Goal: Task Accomplishment & Management: Complete application form

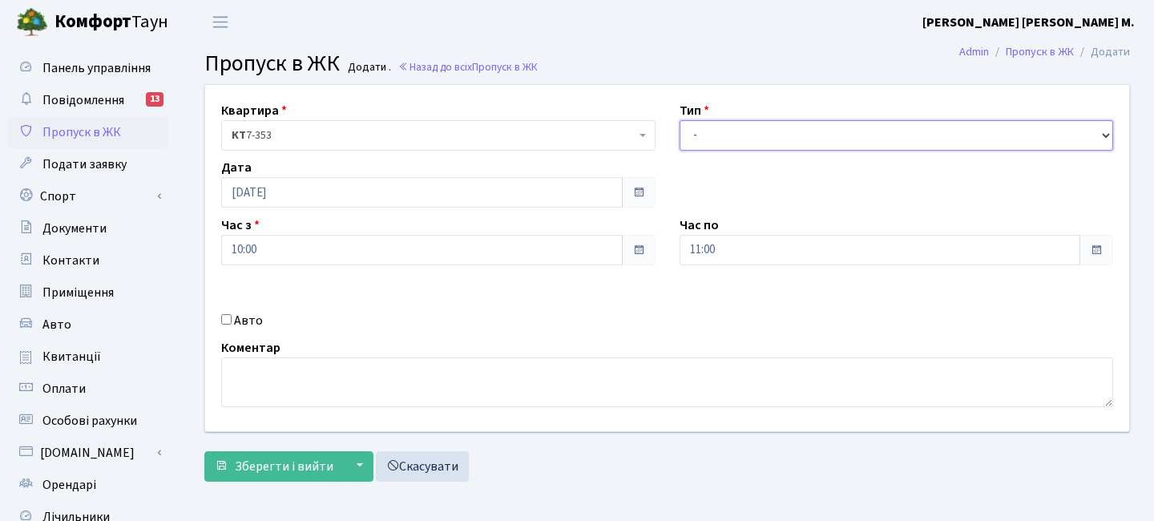
click at [693, 129] on select "- Доставка Таксі Гості Сервіс" at bounding box center [896, 135] width 434 height 30
select select "3"
click at [679, 120] on select "- Доставка Таксі Гості Сервіс" at bounding box center [896, 135] width 434 height 30
click at [126, 134] on link "Пропуск в ЖК" at bounding box center [88, 132] width 160 height 32
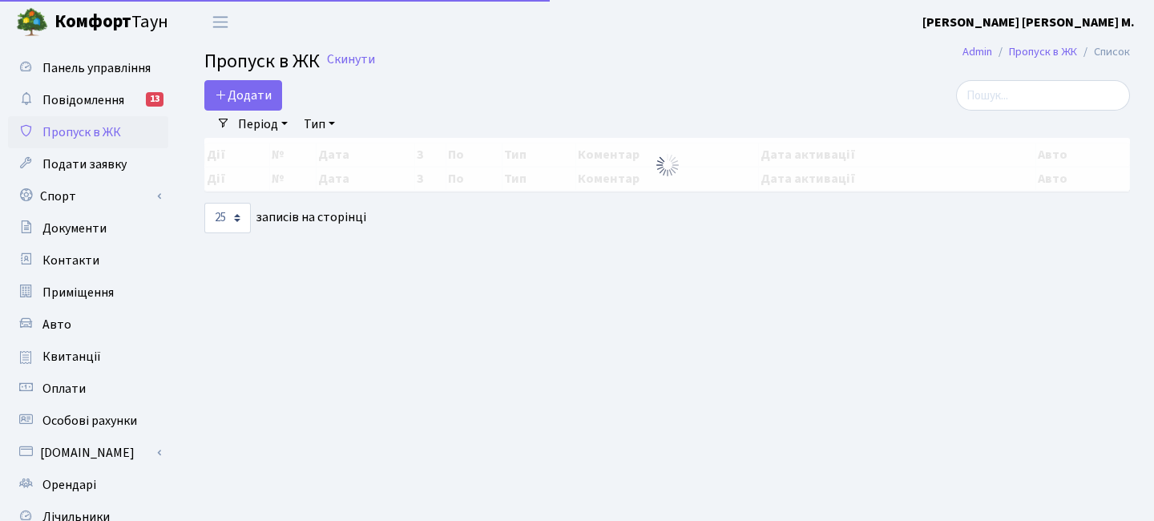
select select "25"
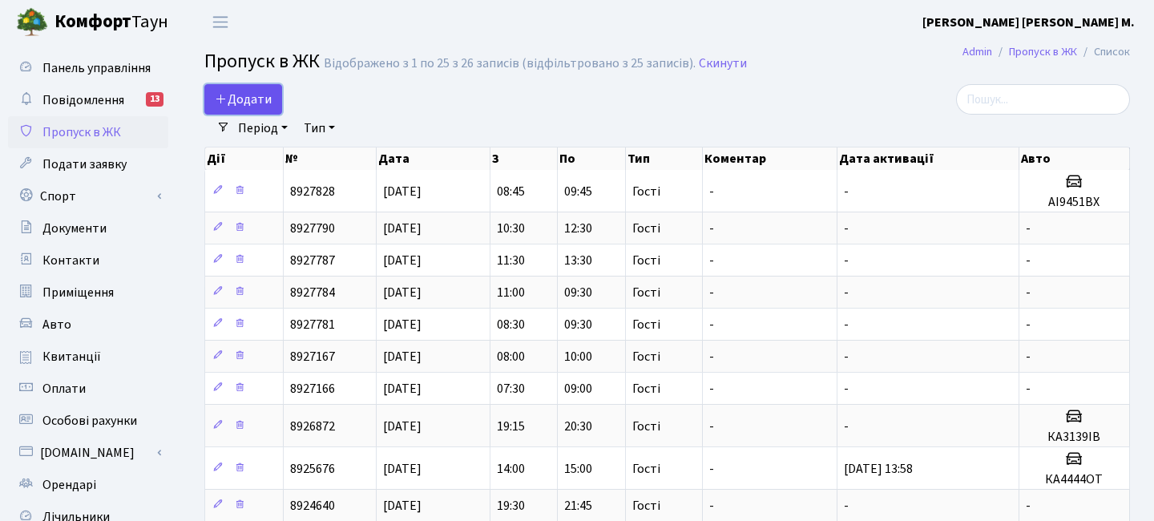
click at [258, 99] on span "Додати" at bounding box center [243, 100] width 57 height 18
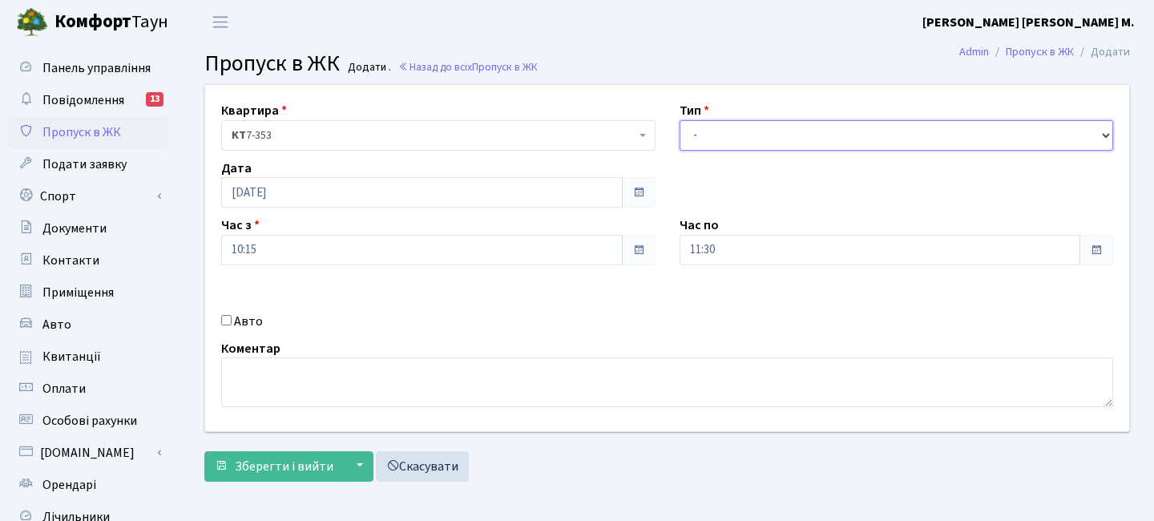
click at [715, 138] on select "- Доставка Таксі Гості Сервіс" at bounding box center [896, 135] width 434 height 30
select select "3"
click at [679, 120] on select "- Доставка Таксі Гості Сервіс" at bounding box center [896, 135] width 434 height 30
drag, startPoint x: 750, startPoint y: 257, endPoint x: 750, endPoint y: 240, distance: 16.8
click at [749, 256] on input "11:30" at bounding box center [879, 250] width 401 height 30
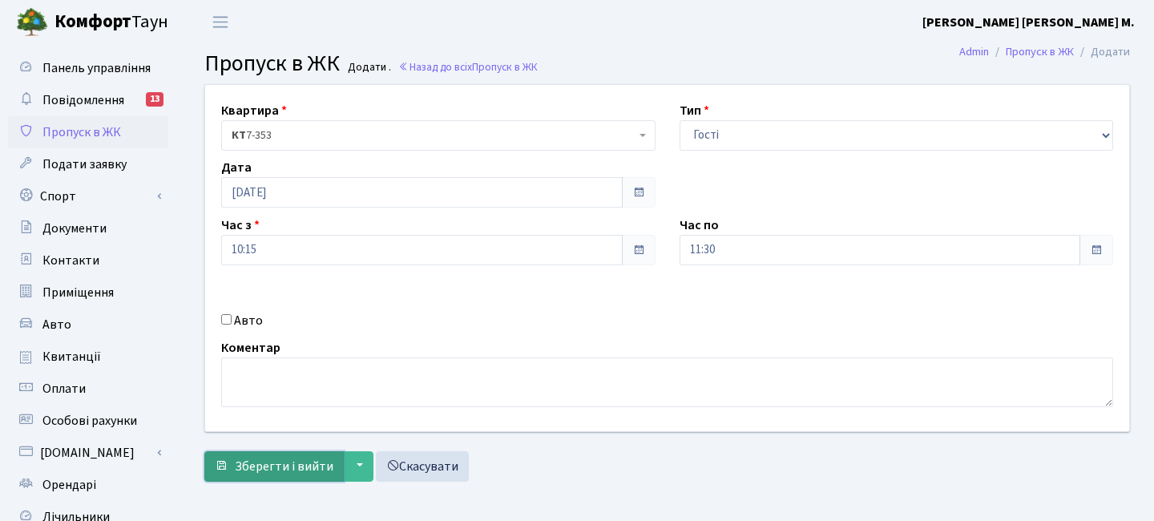
click at [299, 459] on span "Зберегти і вийти" at bounding box center [284, 466] width 99 height 18
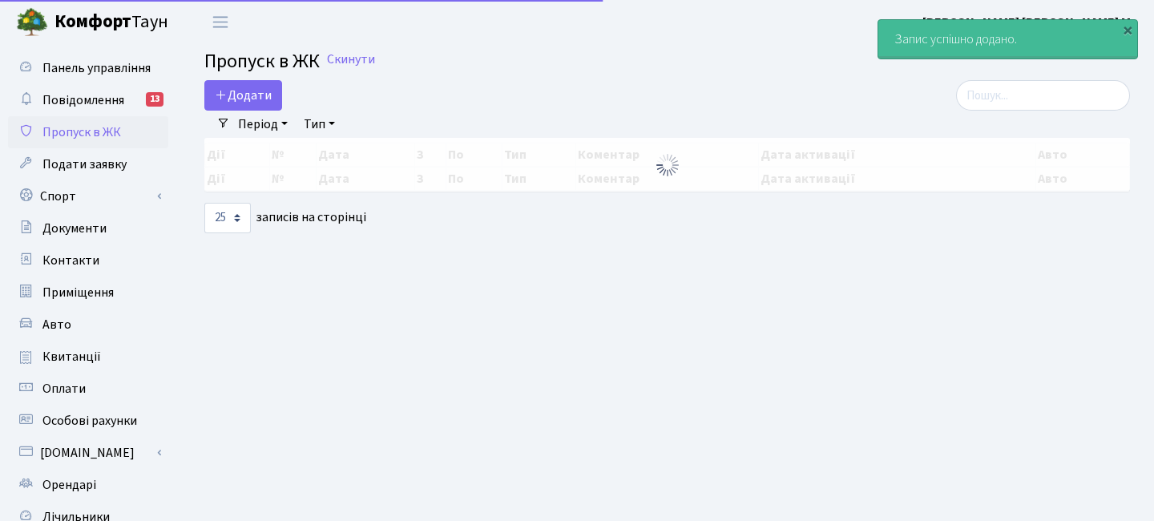
select select "25"
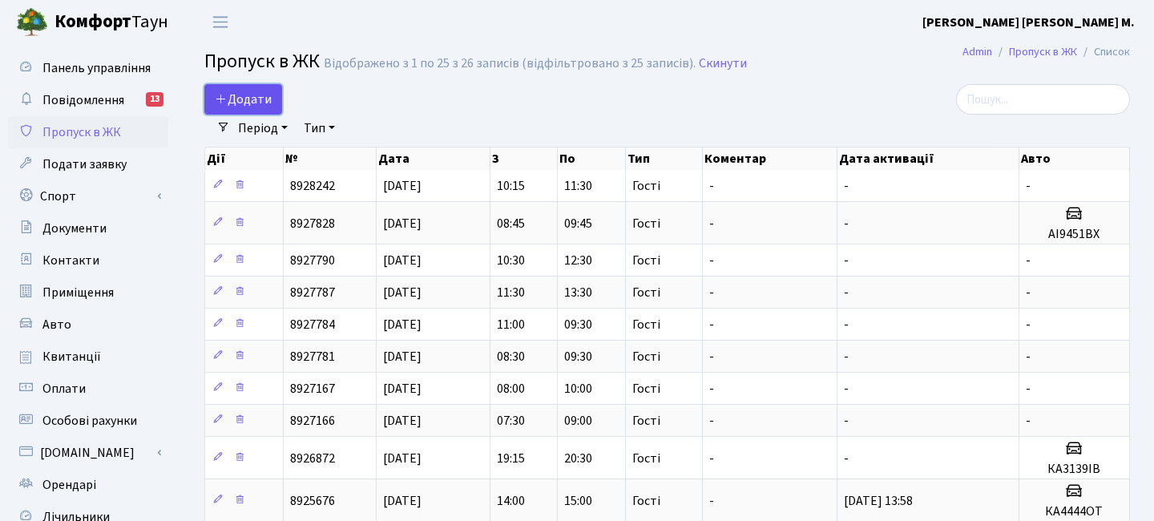
click at [266, 99] on span "Додати" at bounding box center [243, 100] width 57 height 18
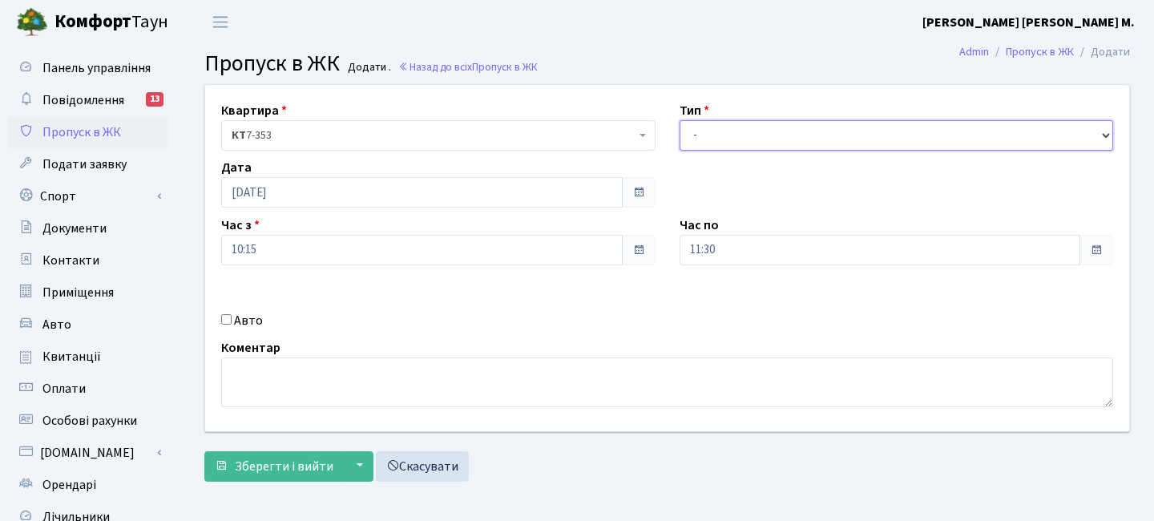
click at [796, 144] on select "- Доставка Таксі Гості Сервіс" at bounding box center [896, 135] width 434 height 30
select select "3"
click at [679, 120] on select "- Доставка Таксі Гості Сервіс" at bounding box center [896, 135] width 434 height 30
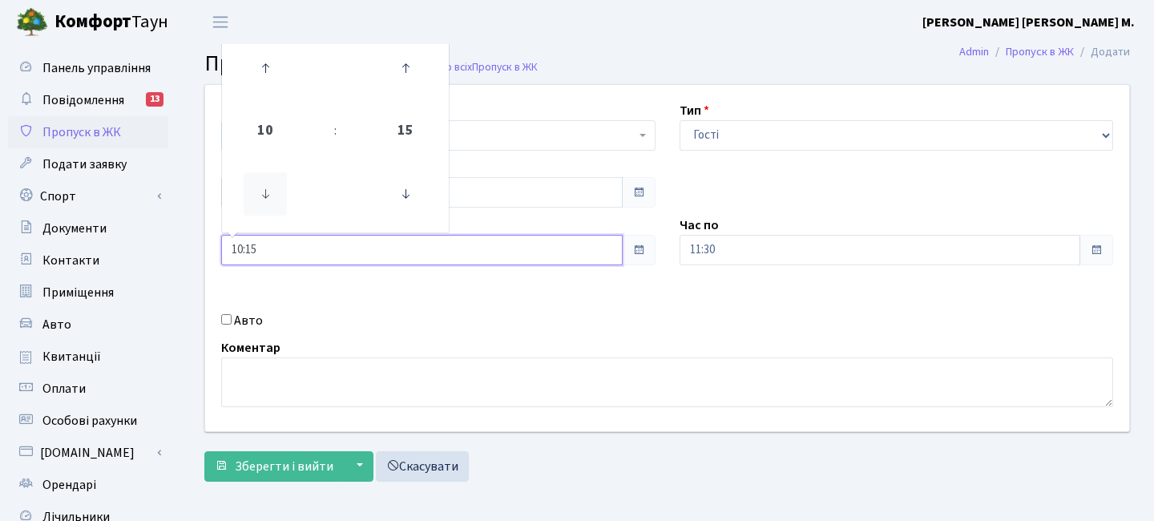
drag, startPoint x: 305, startPoint y: 254, endPoint x: 273, endPoint y: 178, distance: 82.6
click at [304, 254] on input "10:15" at bounding box center [421, 250] width 401 height 30
click at [287, 67] on link at bounding box center [265, 68] width 47 height 58
type input "11:15"
click at [715, 248] on input "11:30" at bounding box center [879, 250] width 401 height 30
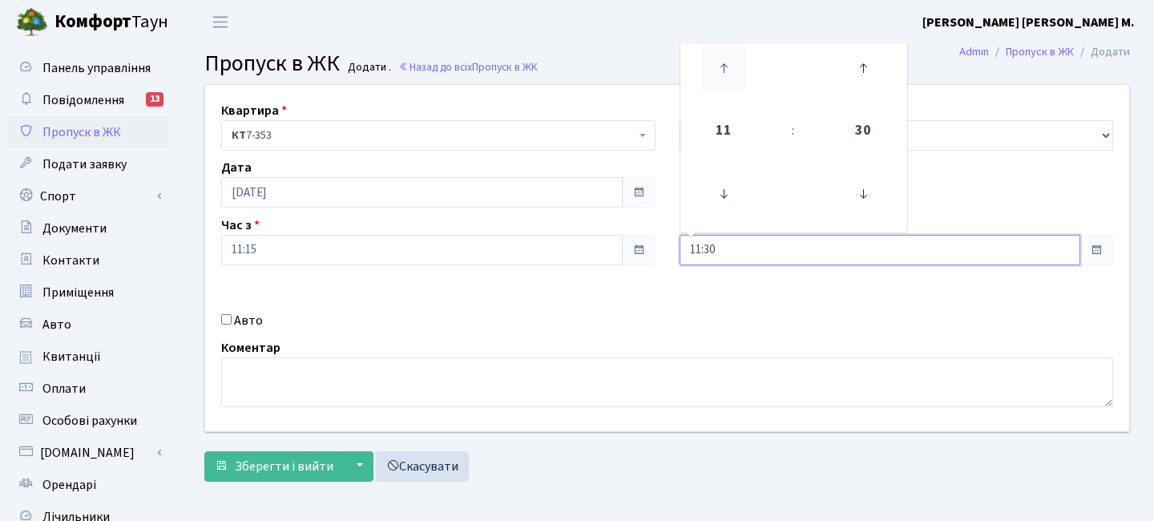
click at [727, 74] on icon at bounding box center [723, 67] width 43 height 43
drag, startPoint x: 727, startPoint y: 74, endPoint x: 711, endPoint y: 82, distance: 17.2
click at [727, 74] on icon at bounding box center [723, 67] width 43 height 43
type input "13:30"
click at [281, 457] on span "Зберегти і вийти" at bounding box center [284, 466] width 99 height 18
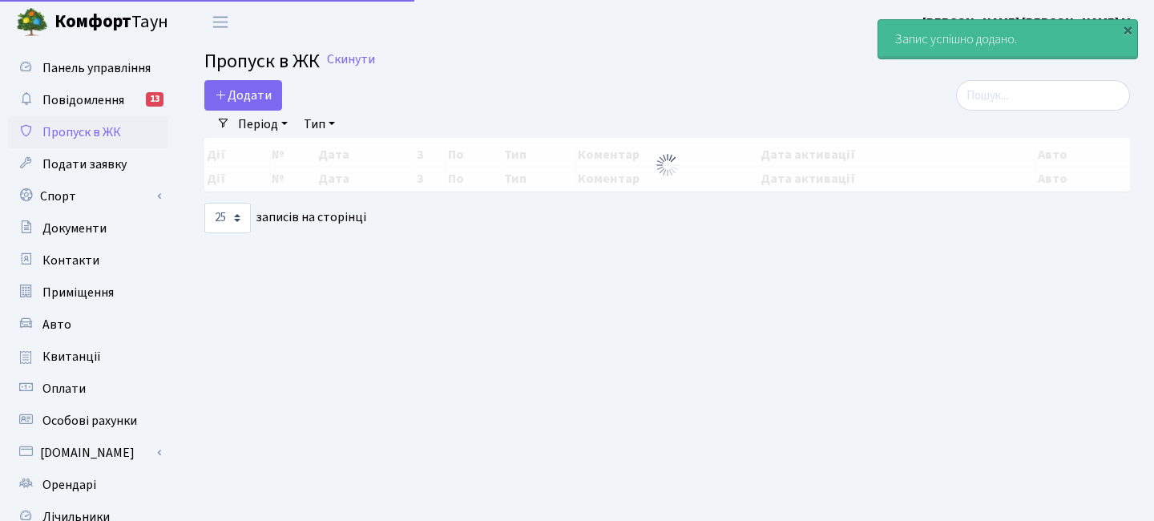
select select "25"
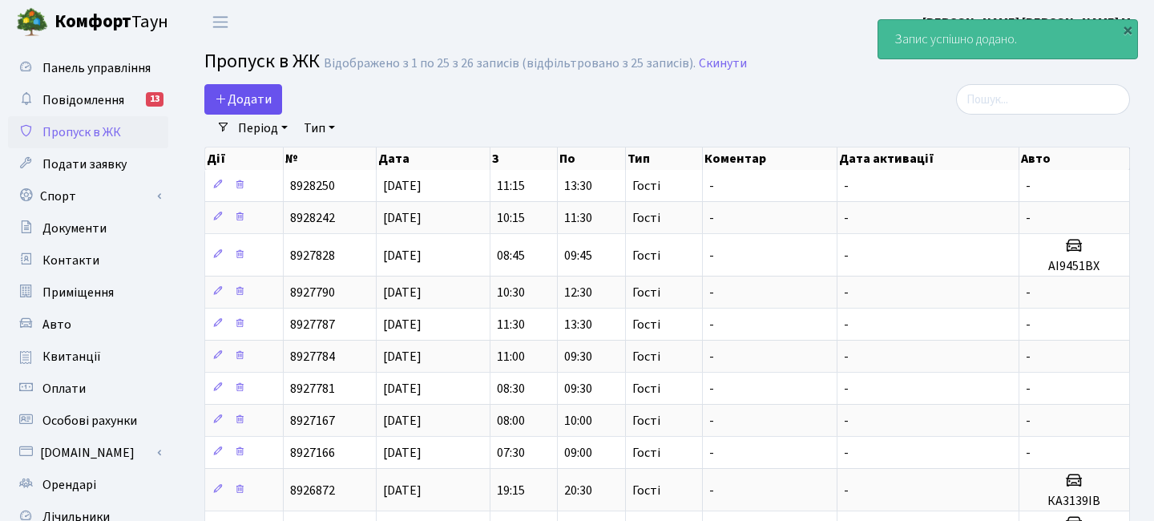
click at [282, 99] on div "Додати" at bounding box center [508, 99] width 609 height 30
drag, startPoint x: 272, startPoint y: 99, endPoint x: 263, endPoint y: 97, distance: 9.7
click at [272, 99] on link "Додати" at bounding box center [243, 99] width 78 height 30
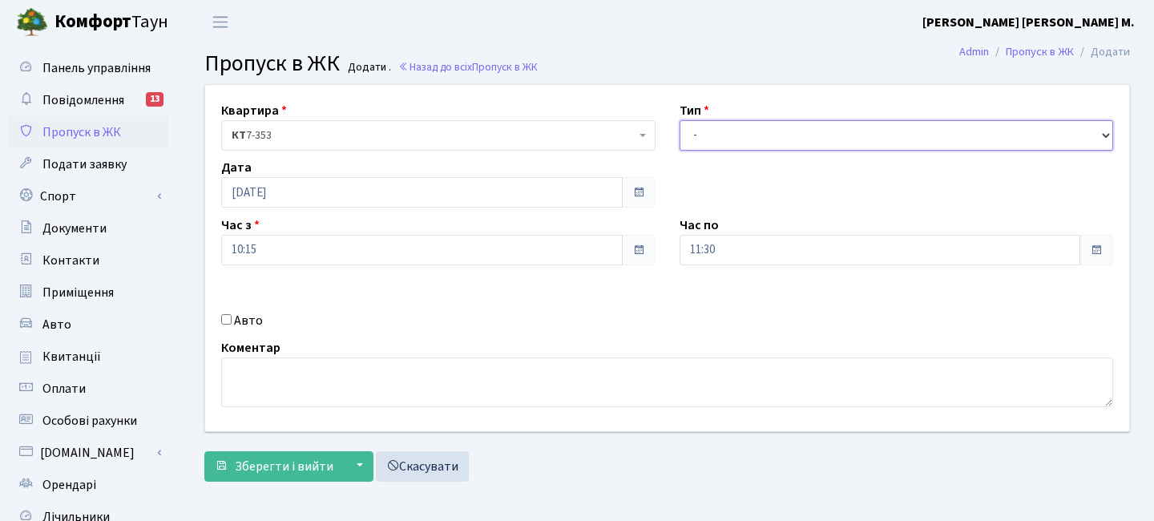
click at [711, 147] on select "- Доставка Таксі Гості Сервіс" at bounding box center [896, 135] width 434 height 30
select select "3"
click at [679, 120] on select "- Доставка Таксі Гості Сервіс" at bounding box center [896, 135] width 434 height 30
click at [315, 238] on input "10:15" at bounding box center [421, 250] width 401 height 30
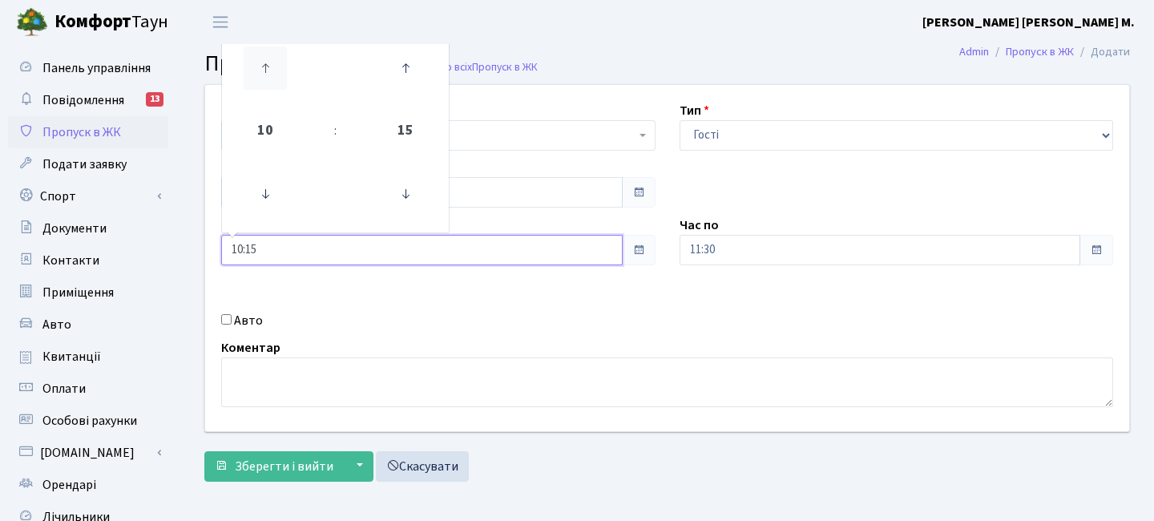
click at [264, 56] on icon at bounding box center [265, 67] width 43 height 43
type input "12:15"
drag, startPoint x: 783, startPoint y: 256, endPoint x: 779, endPoint y: 245, distance: 11.2
click at [782, 256] on input "11:30" at bounding box center [879, 250] width 401 height 30
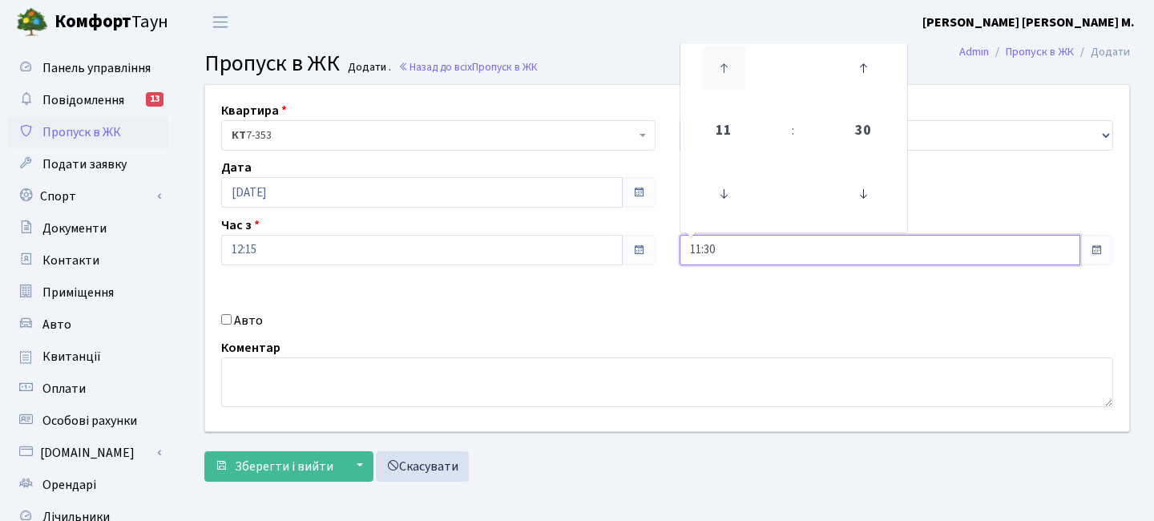
click at [702, 69] on icon at bounding box center [723, 67] width 43 height 43
click at [723, 66] on icon at bounding box center [723, 67] width 43 height 43
type input "15:30"
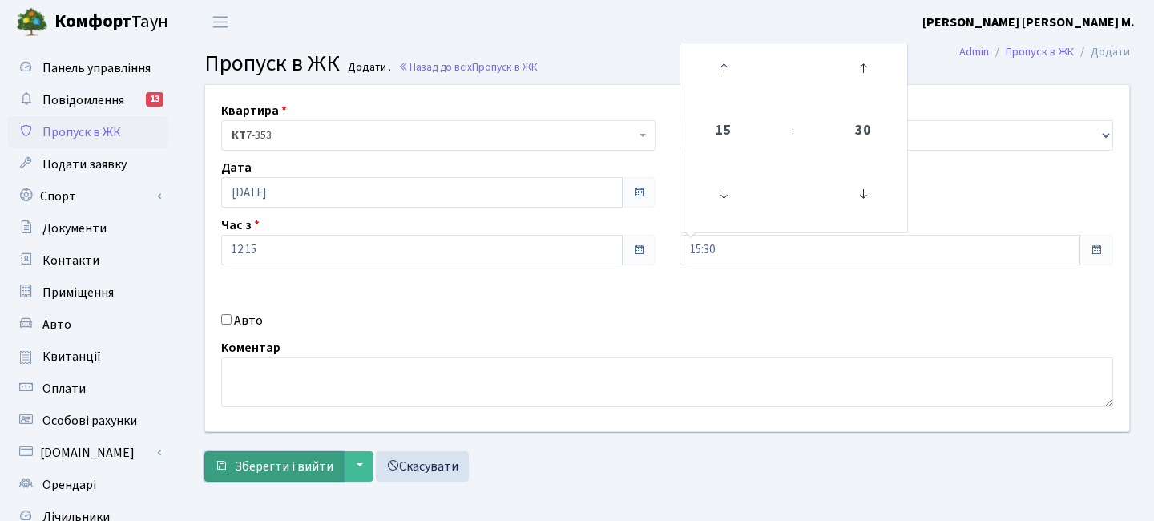
click at [288, 467] on span "Зберегти і вийти" at bounding box center [284, 466] width 99 height 18
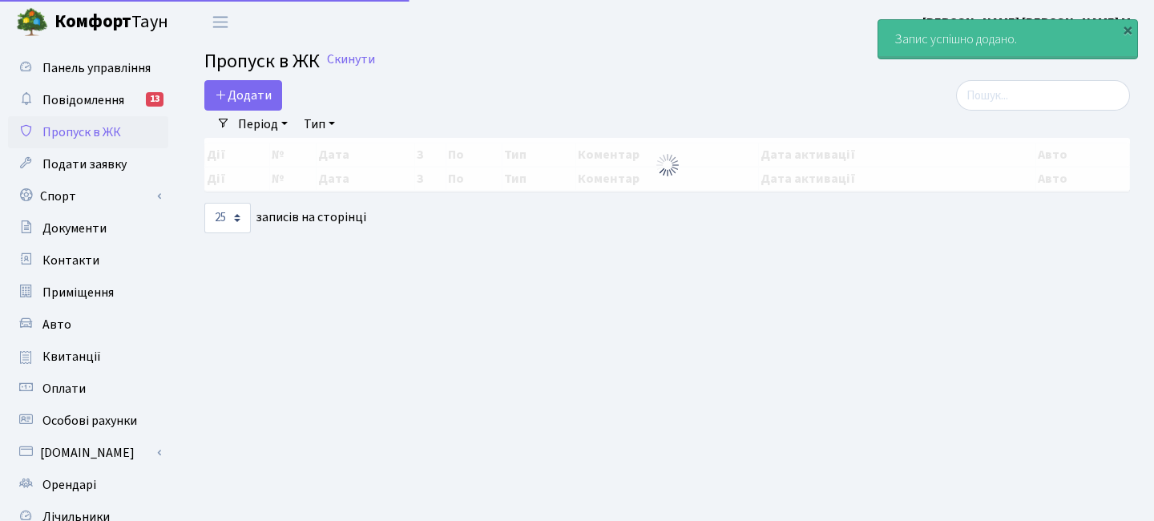
select select "25"
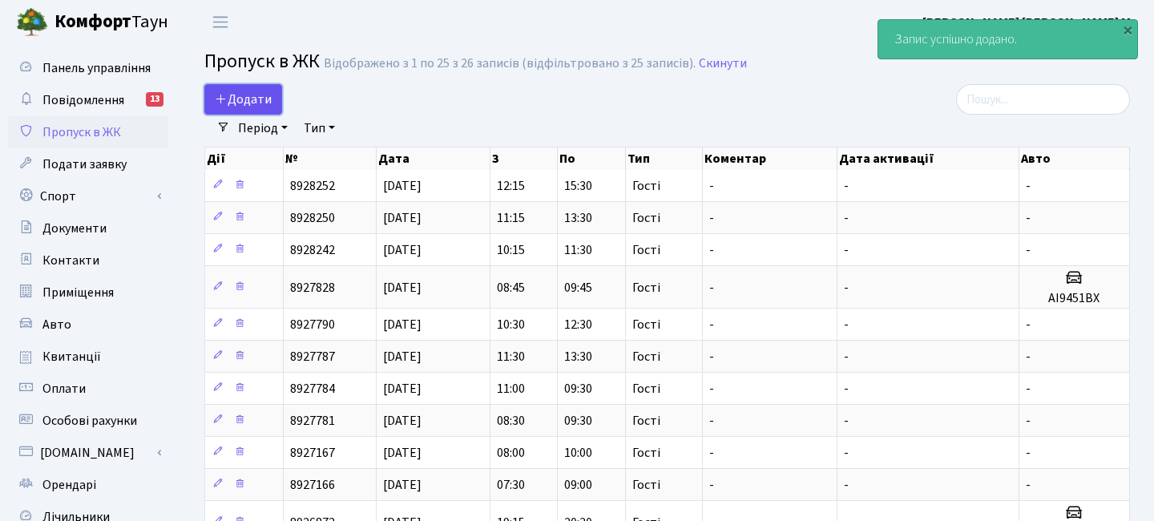
click at [247, 85] on link "Додати" at bounding box center [243, 99] width 78 height 30
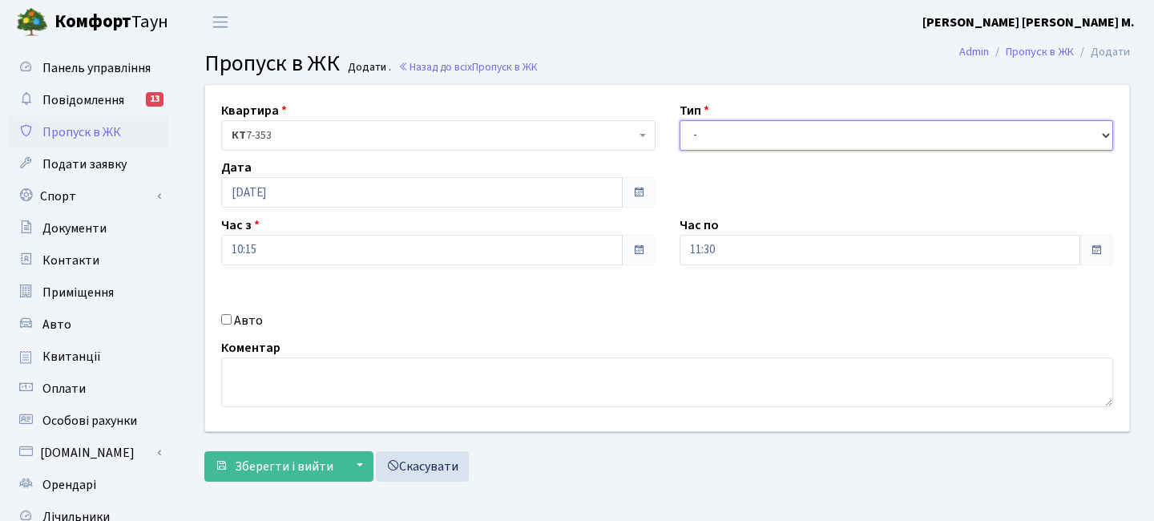
click at [716, 140] on select "- Доставка Таксі Гості Сервіс" at bounding box center [896, 135] width 434 height 30
select select "3"
click at [679, 120] on select "- Доставка Таксі Гості Сервіс" at bounding box center [896, 135] width 434 height 30
click at [383, 256] on input "10:15" at bounding box center [421, 250] width 401 height 30
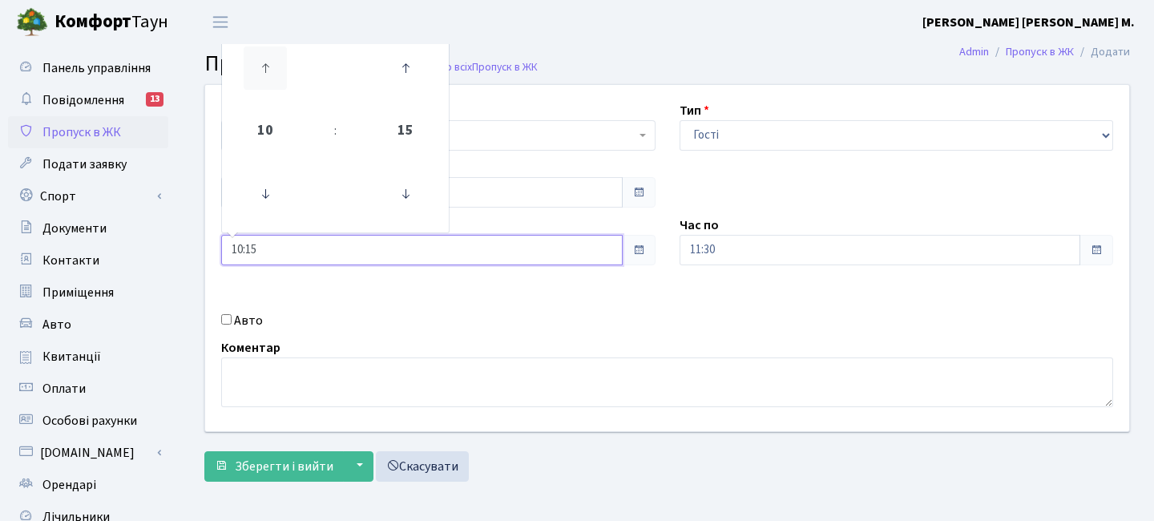
click at [271, 75] on icon at bounding box center [265, 67] width 43 height 43
type input "13:15"
click at [746, 238] on input "11:30" at bounding box center [879, 250] width 401 height 30
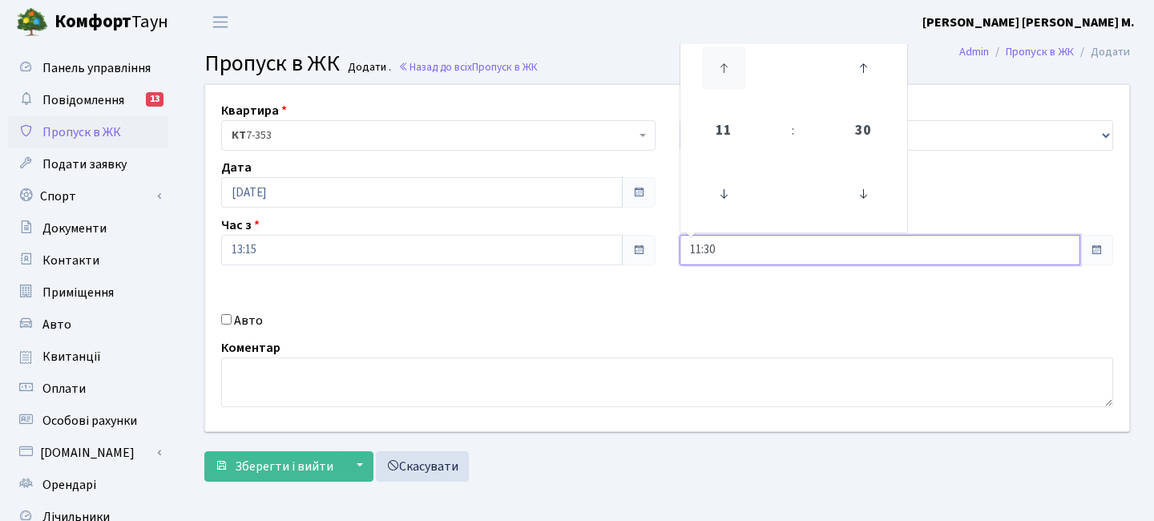
click at [727, 68] on icon at bounding box center [723, 67] width 43 height 43
type input "15:30"
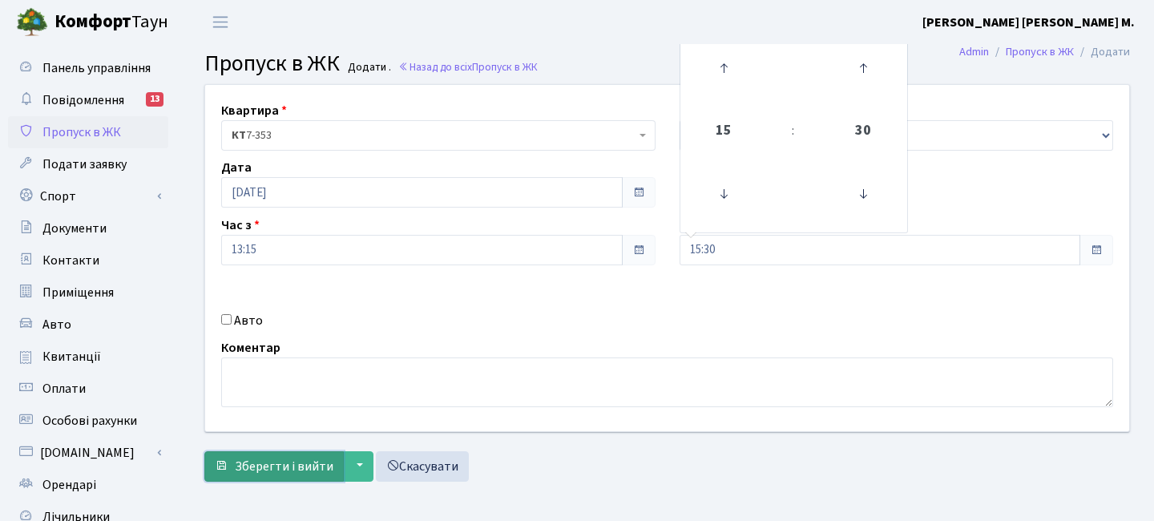
click at [250, 477] on button "Зберегти і вийти" at bounding box center [273, 466] width 139 height 30
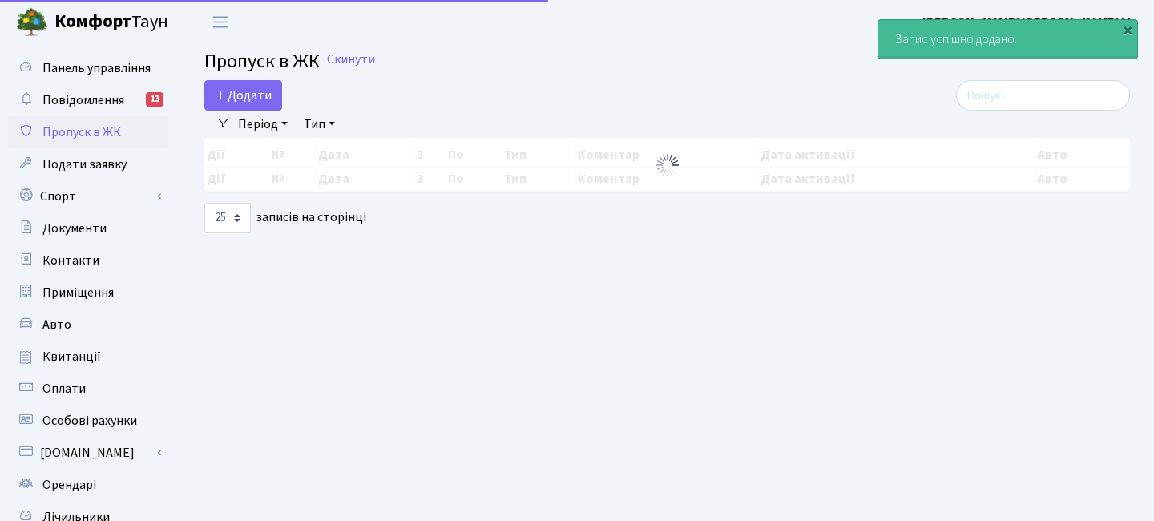
select select "25"
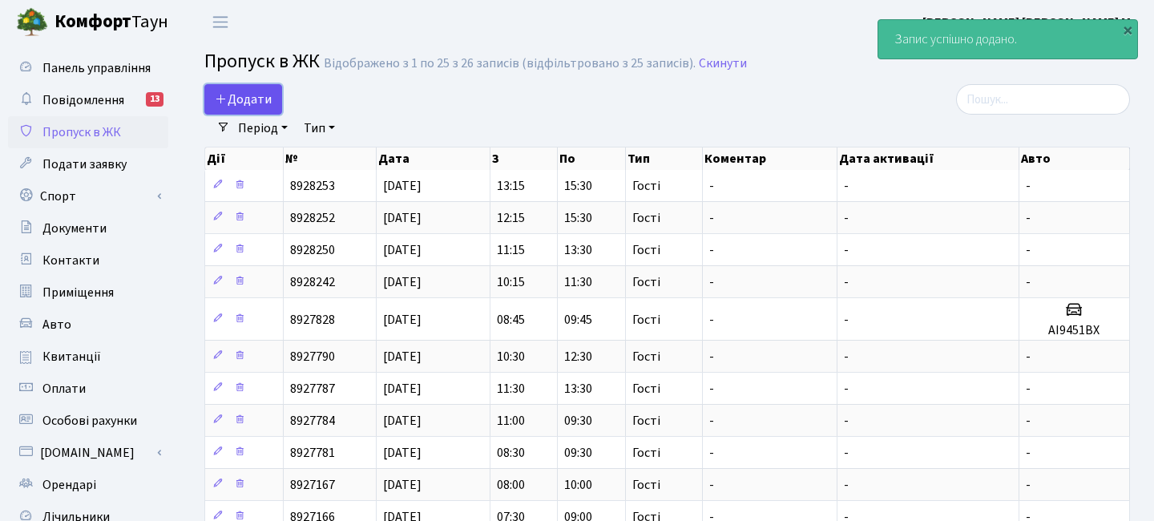
click at [250, 104] on span "Додати" at bounding box center [243, 100] width 57 height 18
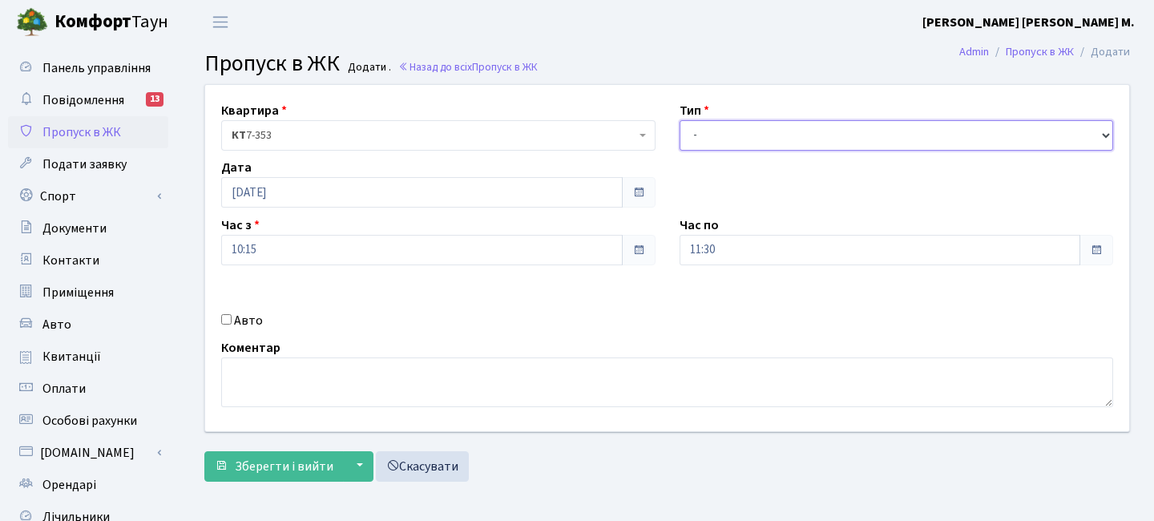
click at [682, 124] on select "- Доставка Таксі Гості Сервіс" at bounding box center [896, 135] width 434 height 30
select select "3"
click at [679, 120] on select "- Доставка Таксі Гості Сервіс" at bounding box center [896, 135] width 434 height 30
click at [381, 257] on input "10:15" at bounding box center [421, 250] width 401 height 30
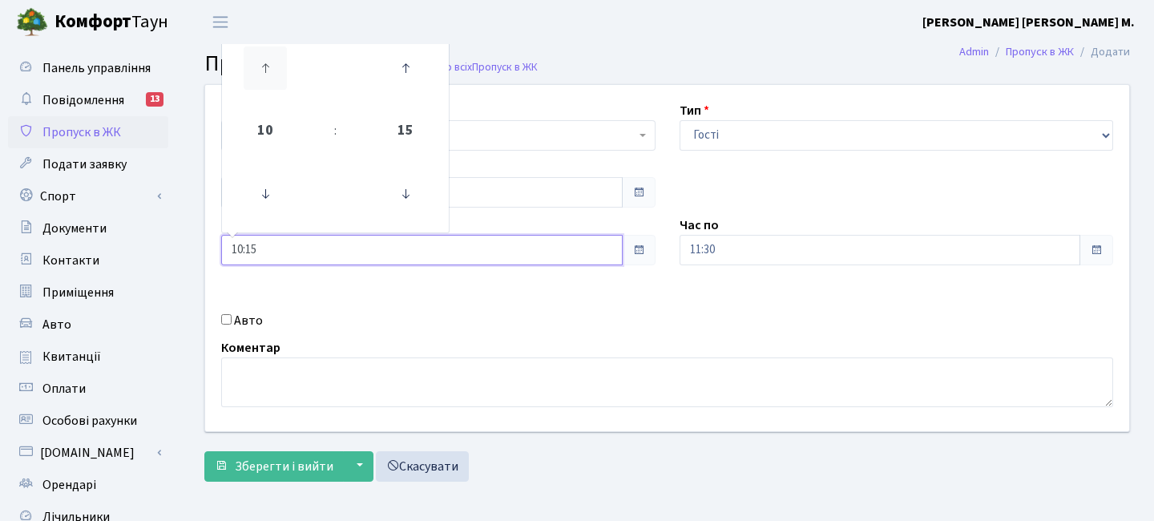
click at [265, 81] on icon at bounding box center [265, 67] width 43 height 43
click at [266, 79] on icon at bounding box center [265, 67] width 43 height 43
type input "14:15"
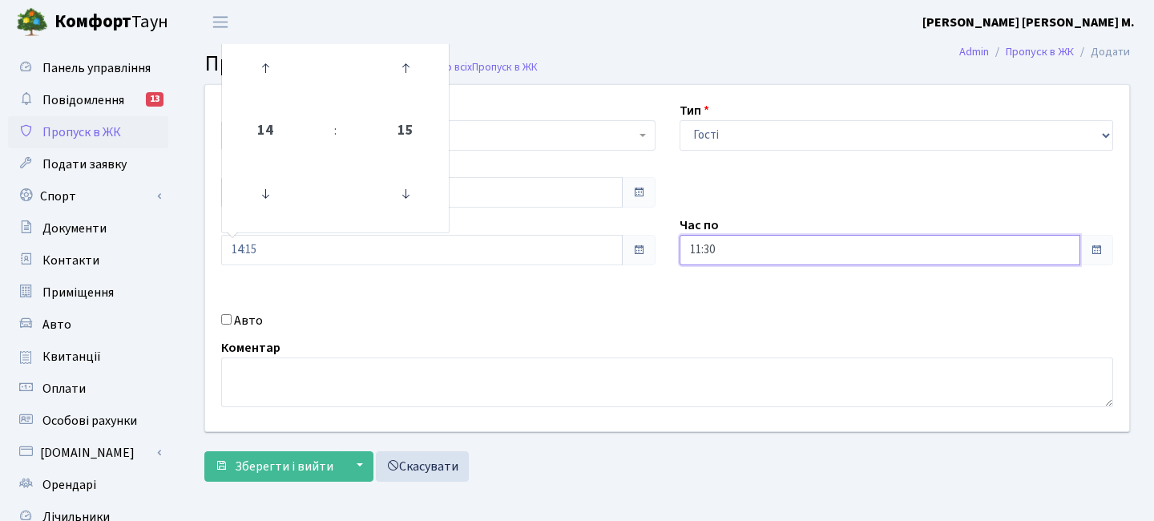
click at [755, 245] on input "11:30" at bounding box center [879, 250] width 401 height 30
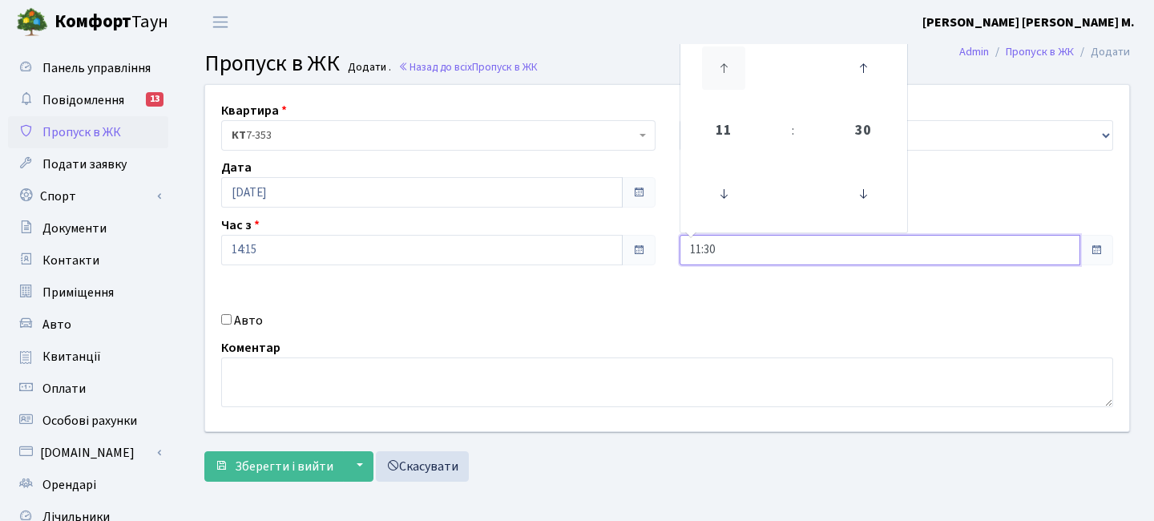
click at [742, 60] on icon at bounding box center [723, 67] width 43 height 43
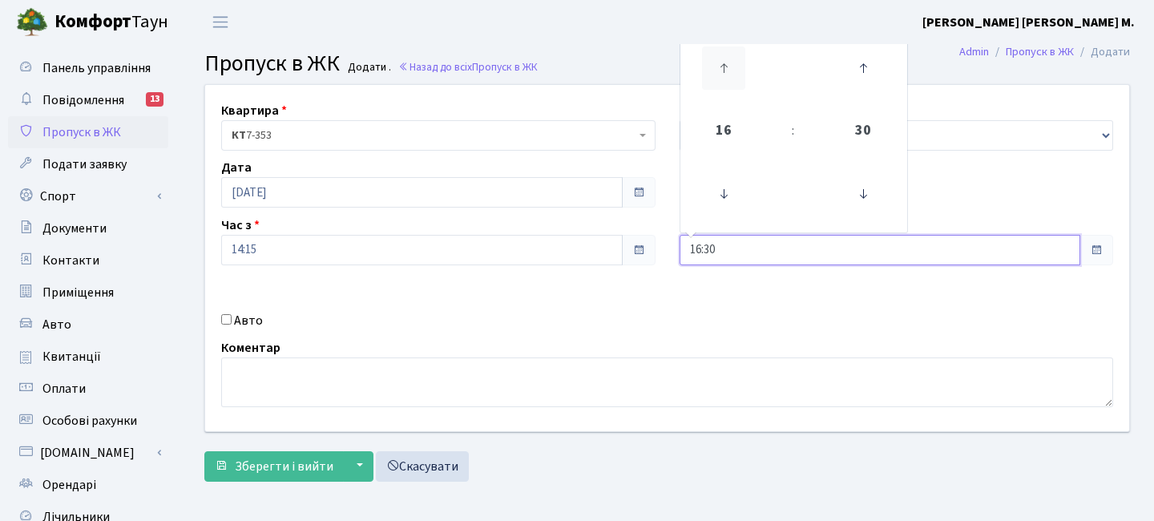
click at [742, 60] on icon at bounding box center [723, 67] width 43 height 43
click at [715, 191] on icon at bounding box center [723, 193] width 43 height 43
type input "16:30"
click at [258, 467] on span "Зберегти і вийти" at bounding box center [284, 466] width 99 height 18
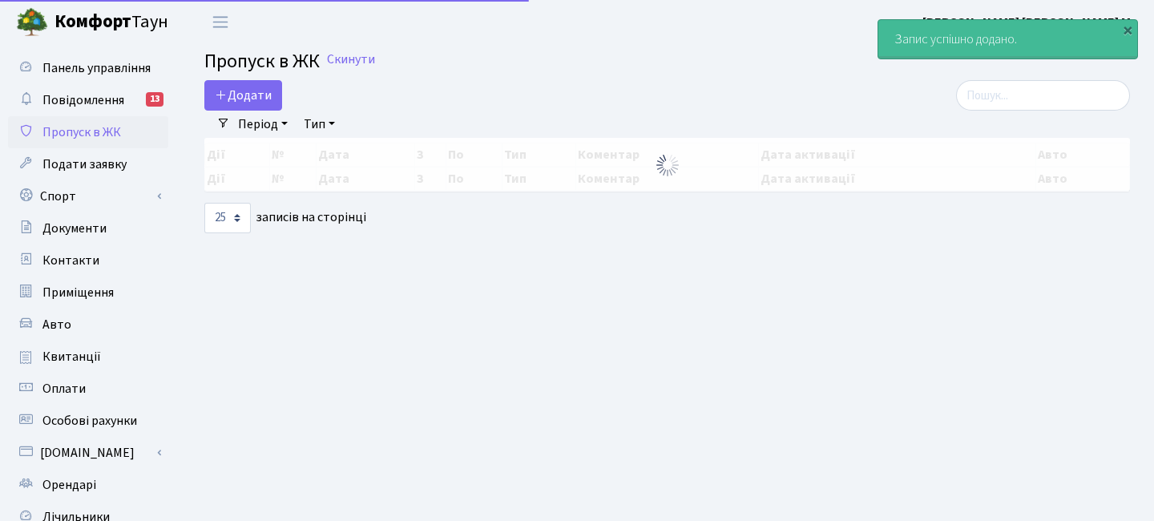
select select "25"
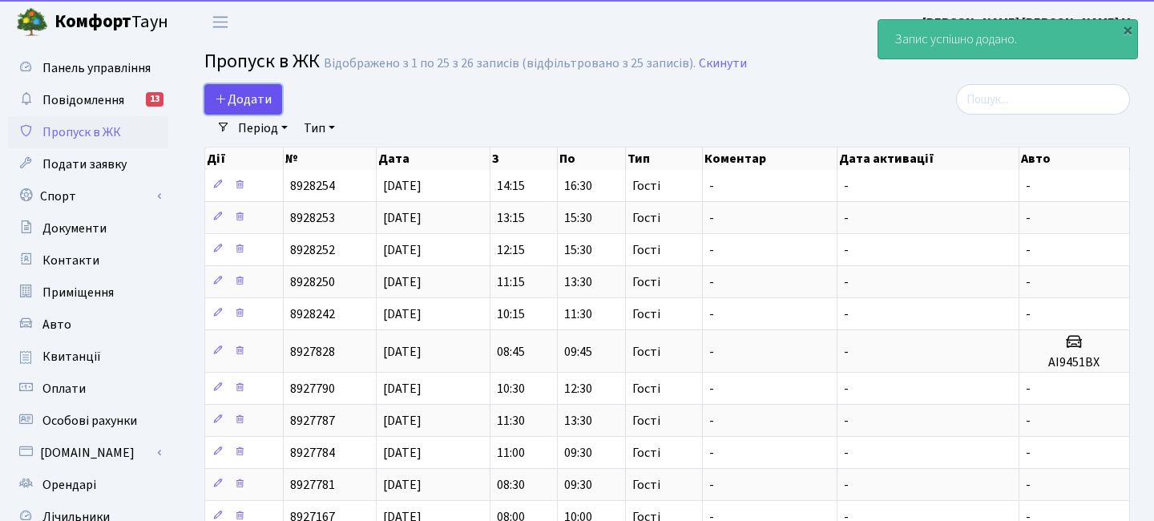
click at [264, 97] on span "Додати" at bounding box center [243, 100] width 57 height 18
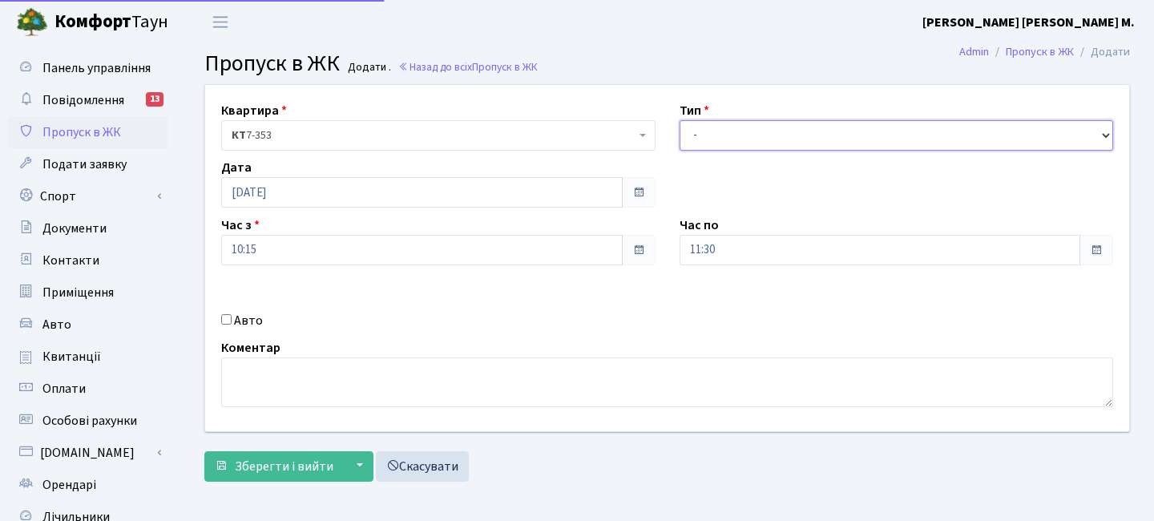
click at [704, 135] on select "- Доставка Таксі Гості Сервіс" at bounding box center [896, 135] width 434 height 30
select select "3"
click at [679, 120] on select "- Доставка Таксі Гості Сервіс" at bounding box center [896, 135] width 434 height 30
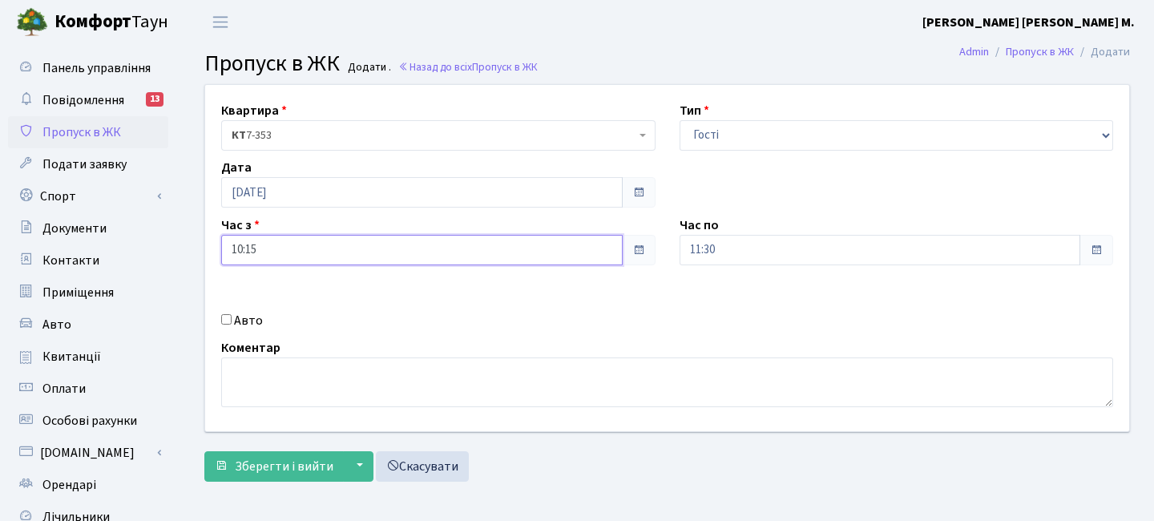
click at [397, 260] on input "10:15" at bounding box center [421, 250] width 401 height 30
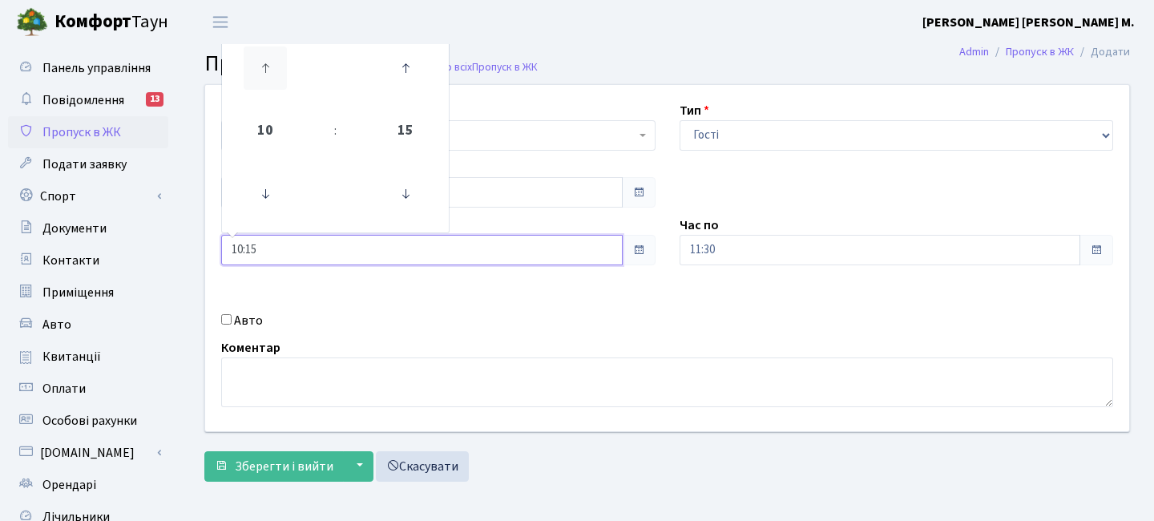
click at [260, 58] on icon at bounding box center [265, 67] width 43 height 43
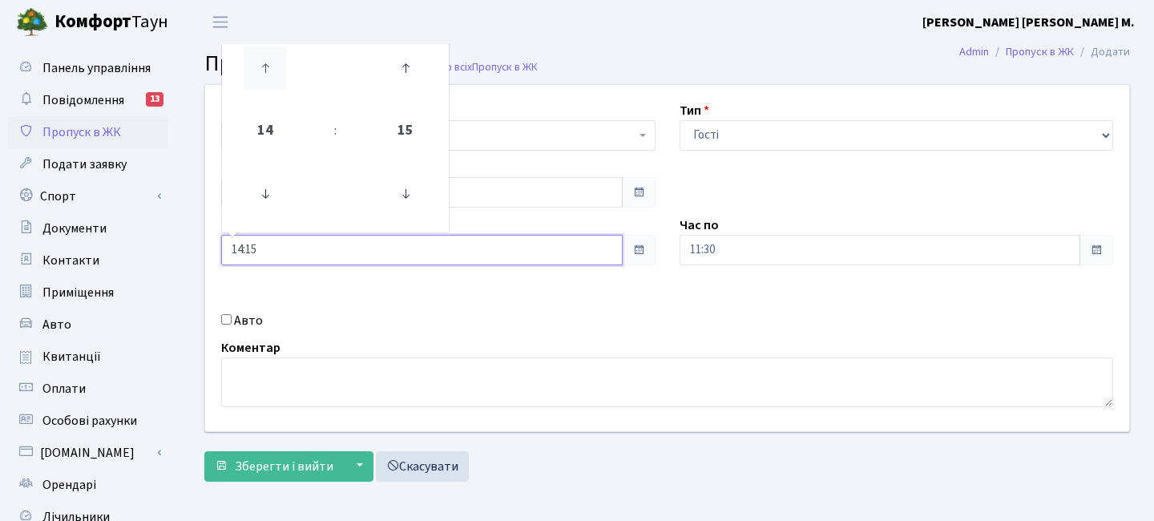
type input "15:15"
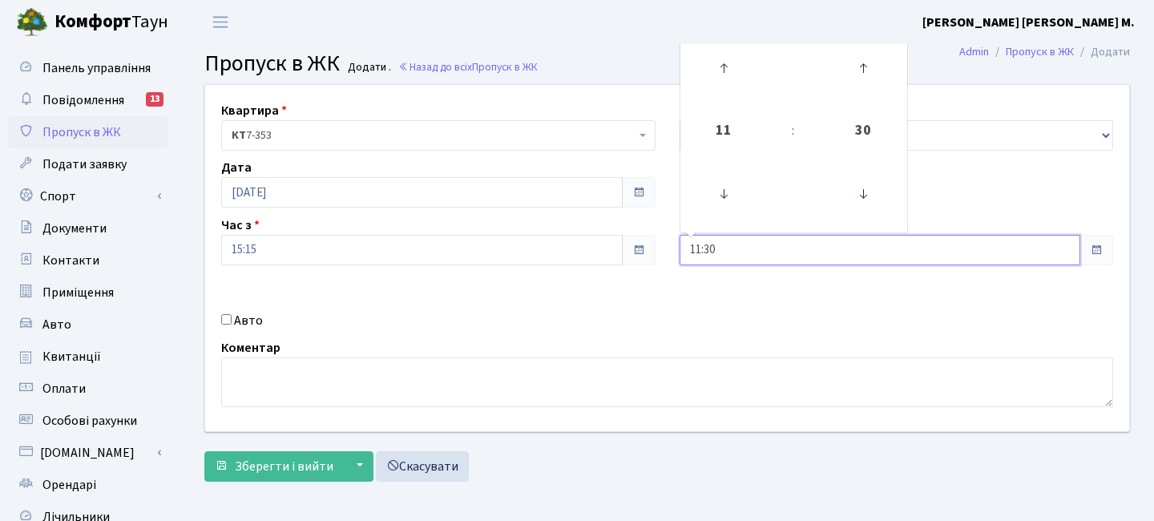
click at [723, 244] on input "11:30" at bounding box center [879, 250] width 401 height 30
click at [740, 70] on icon at bounding box center [723, 67] width 43 height 43
click at [739, 70] on icon at bounding box center [723, 67] width 43 height 43
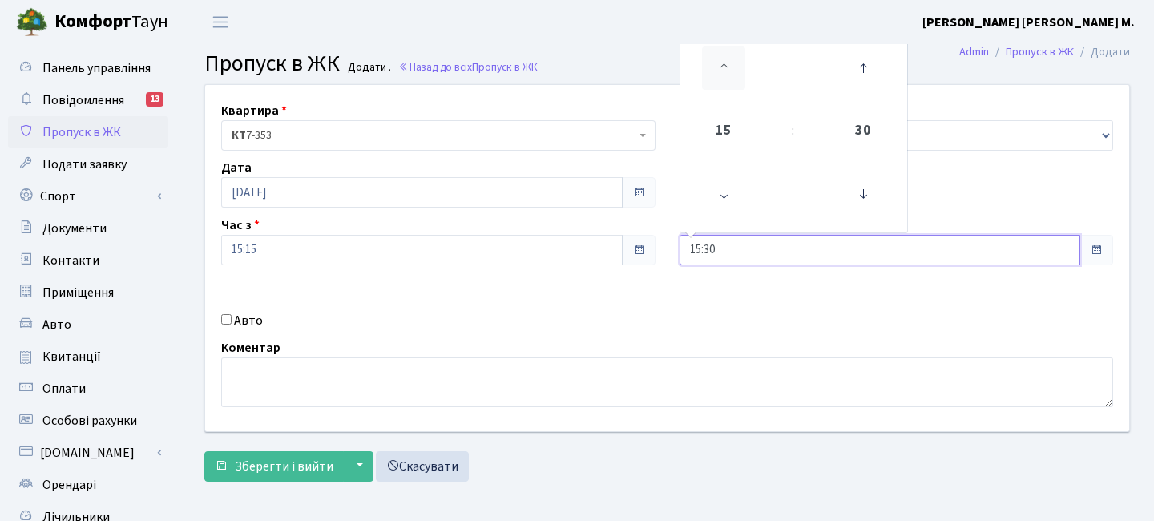
click at [739, 70] on icon at bounding box center [723, 67] width 43 height 43
click at [739, 71] on icon at bounding box center [723, 67] width 43 height 43
type input "17:30"
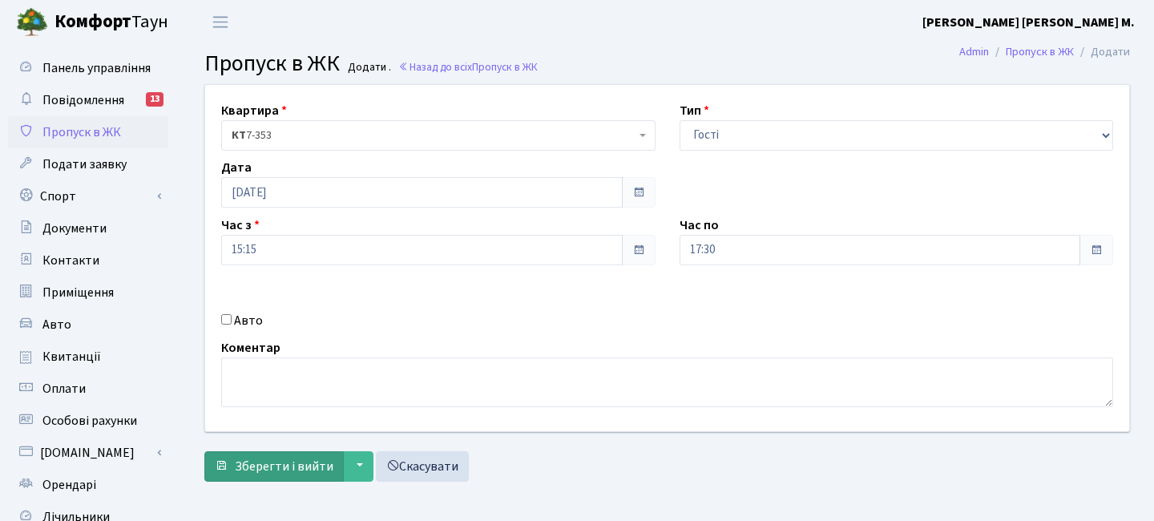
click at [261, 446] on form "Квартира <b>КТ</b>&nbsp;&nbsp;&nbsp;&nbsp;7-353 <b>КТ</b>&nbsp;&nbsp;&nbsp;&nbs…" at bounding box center [666, 282] width 925 height 397
click at [262, 453] on button "Зберегти і вийти" at bounding box center [273, 466] width 139 height 30
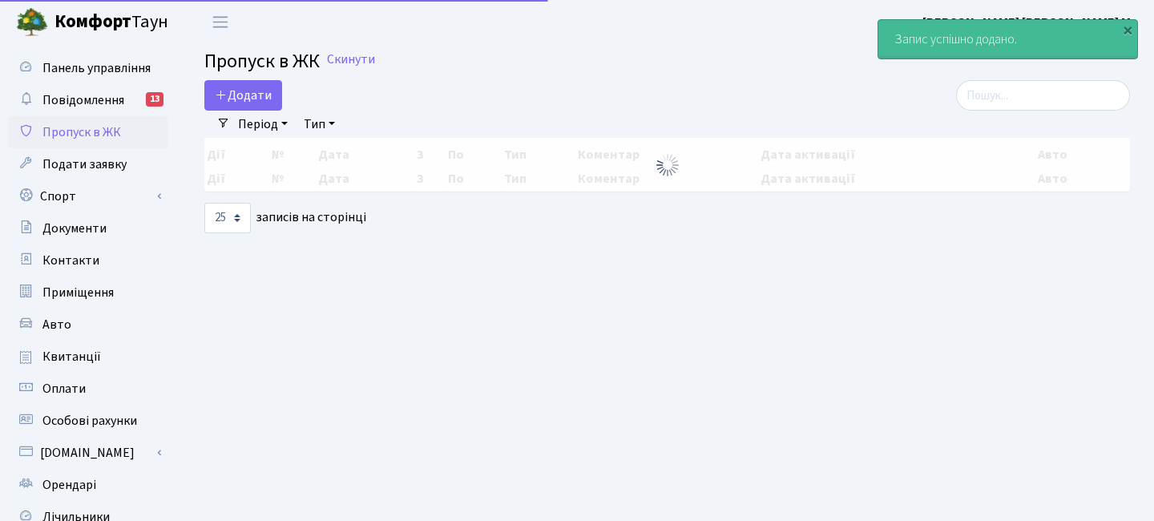
select select "25"
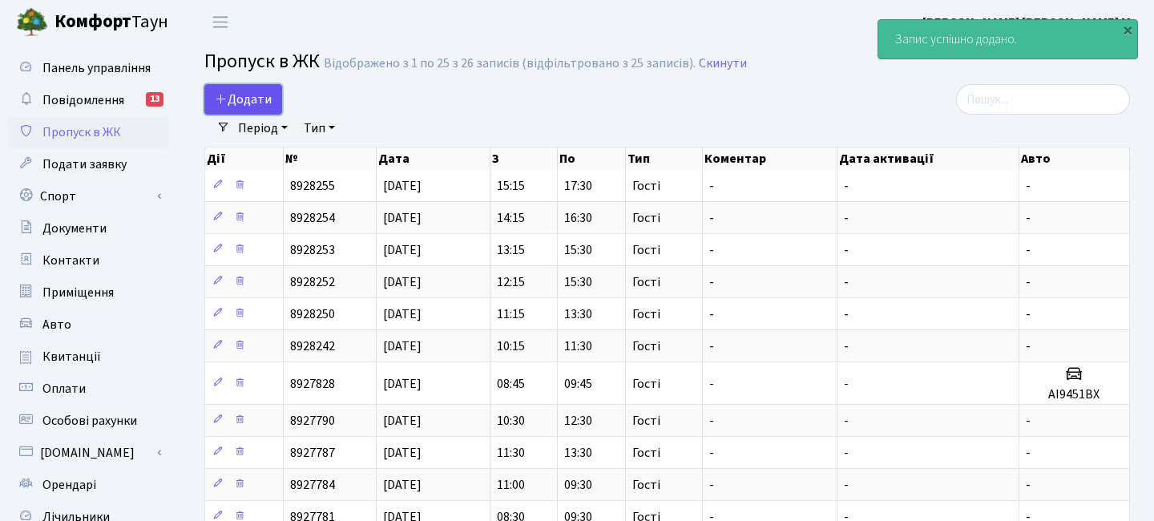
click at [254, 100] on span "Додати" at bounding box center [243, 100] width 57 height 18
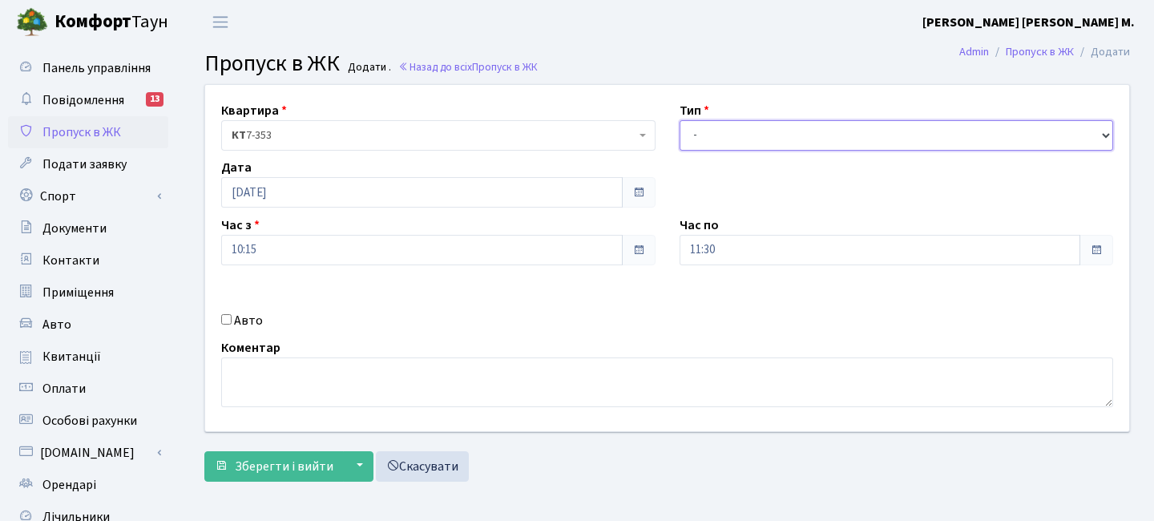
click at [727, 142] on select "- Доставка Таксі Гості Сервіс" at bounding box center [896, 135] width 434 height 30
select select "3"
click at [679, 120] on select "- Доставка Таксі Гості Сервіс" at bounding box center [896, 135] width 434 height 30
click at [358, 251] on input "10:15" at bounding box center [421, 250] width 401 height 30
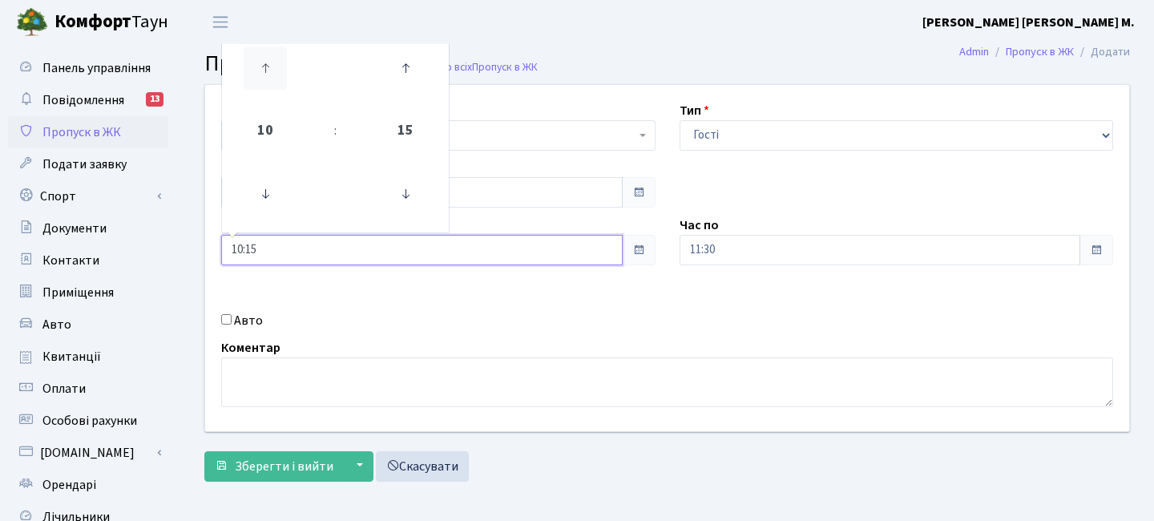
click at [280, 74] on icon at bounding box center [265, 67] width 43 height 43
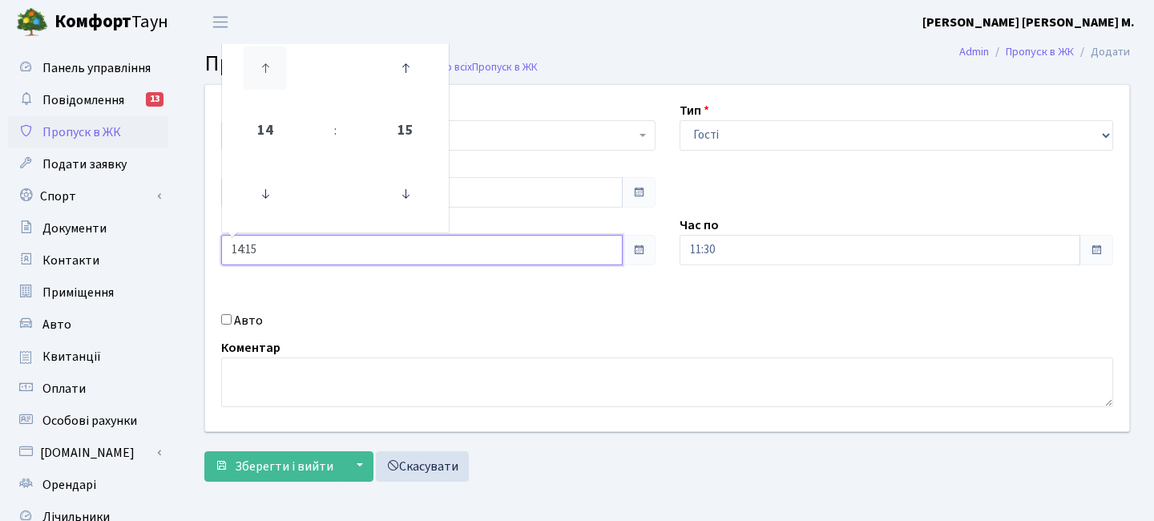
type input "15:15"
click at [741, 239] on input "11:30" at bounding box center [879, 250] width 401 height 30
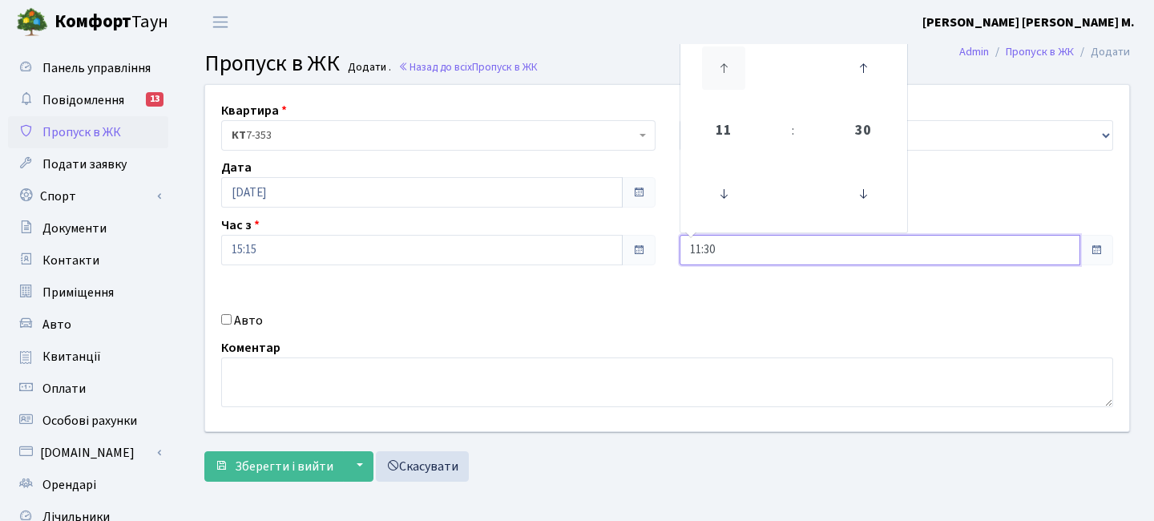
click at [733, 78] on icon at bounding box center [723, 67] width 43 height 43
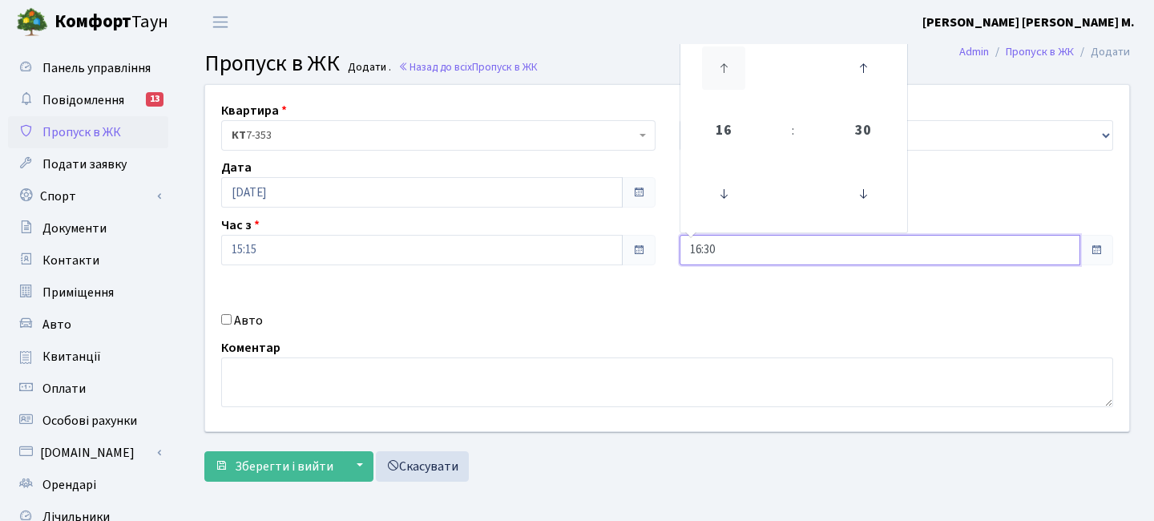
click at [729, 79] on icon at bounding box center [723, 67] width 43 height 43
type input "17:30"
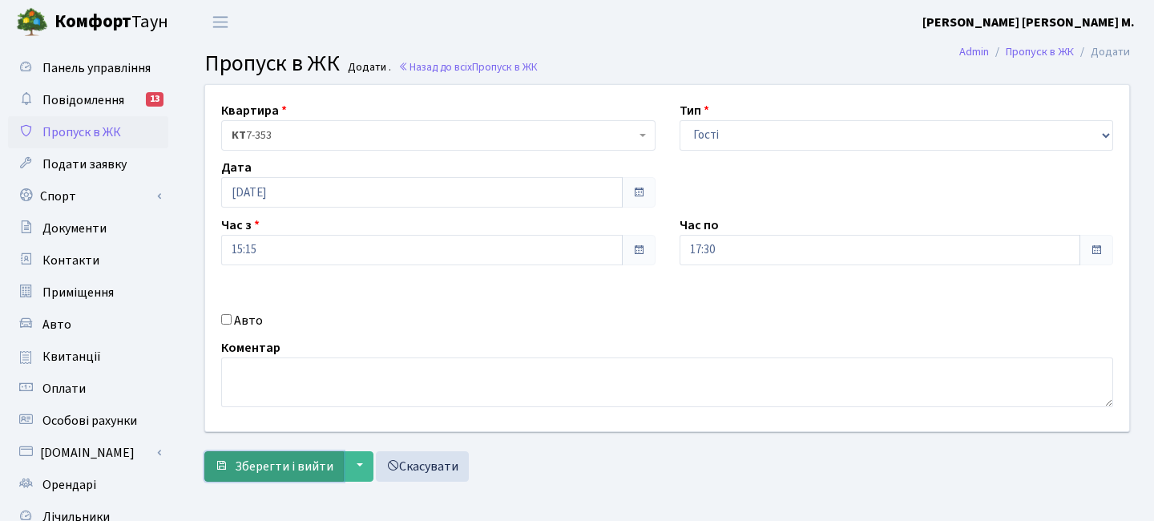
click at [303, 454] on button "Зберегти і вийти" at bounding box center [273, 466] width 139 height 30
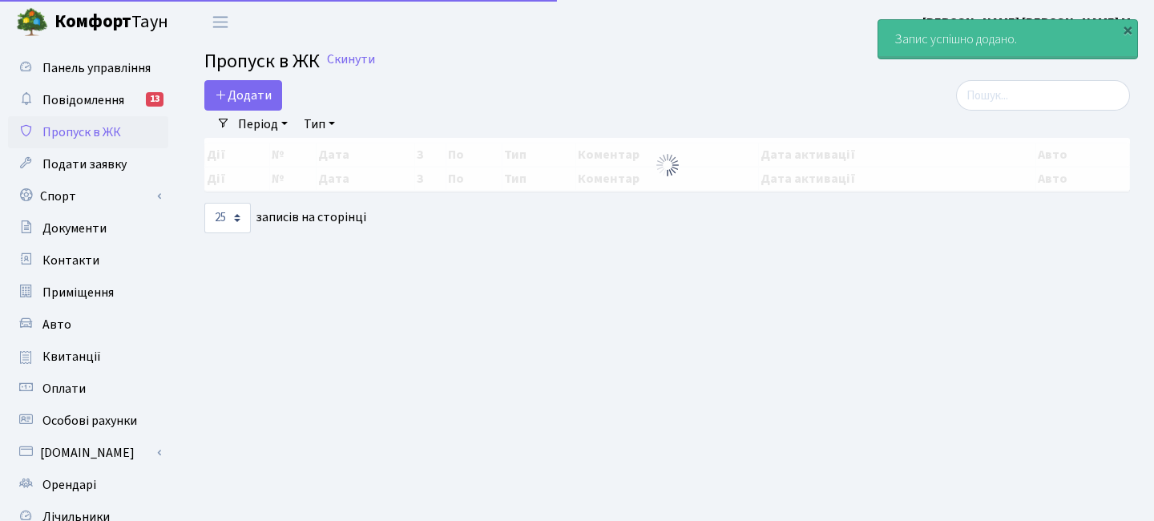
select select "25"
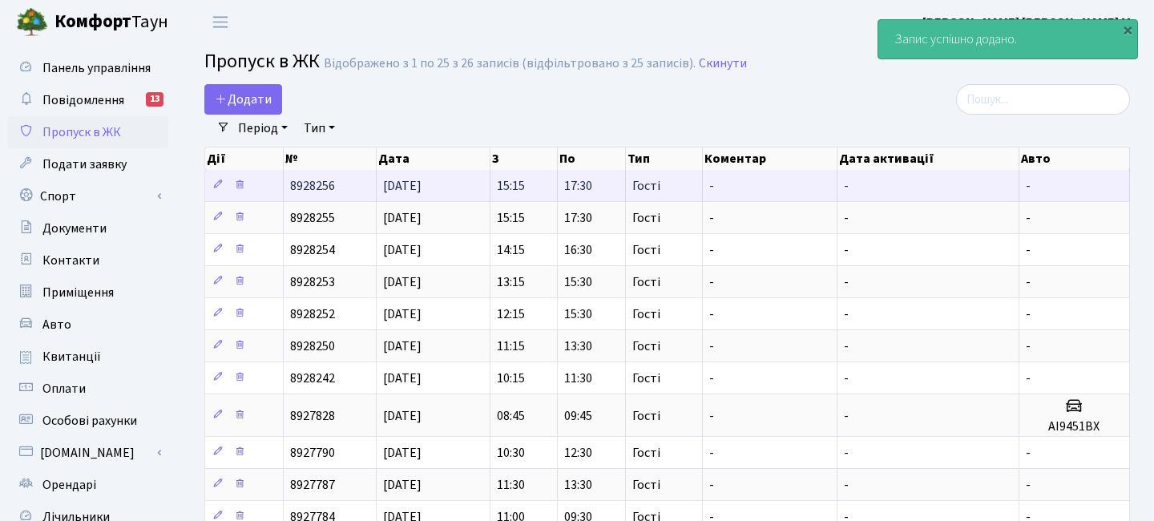
click at [521, 175] on td "15:15" at bounding box center [524, 185] width 68 height 31
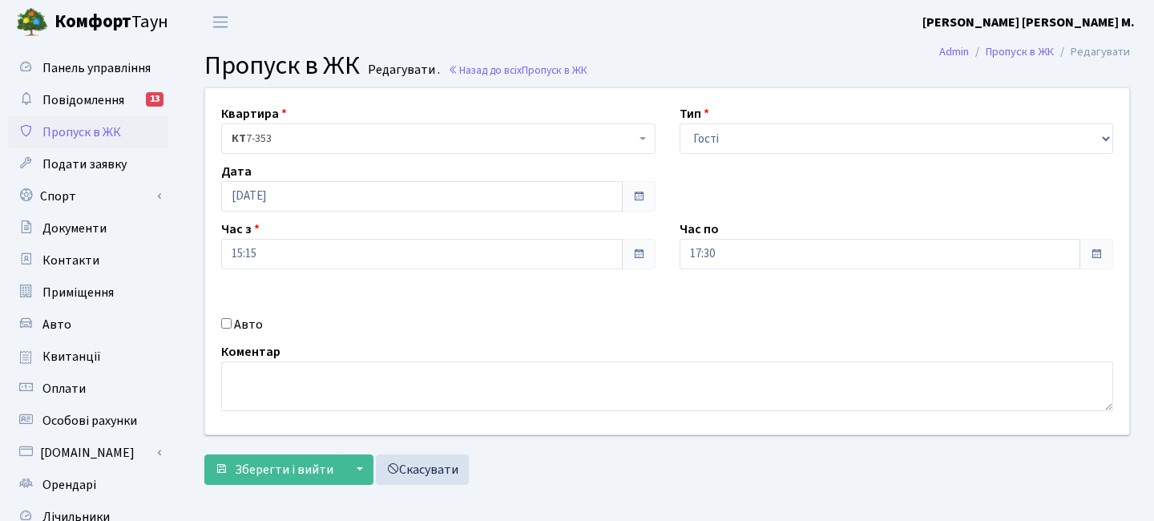
drag, startPoint x: 329, startPoint y: 276, endPoint x: 320, endPoint y: 242, distance: 34.8
click at [329, 275] on div "Квартира <b>КТ</b>&nbsp;&nbsp;&nbsp;&nbsp;7-353 <b>КТ</b>&nbsp;&nbsp;&nbsp;&nbs…" at bounding box center [667, 261] width 948 height 346
click at [318, 240] on input "15:15" at bounding box center [421, 254] width 401 height 30
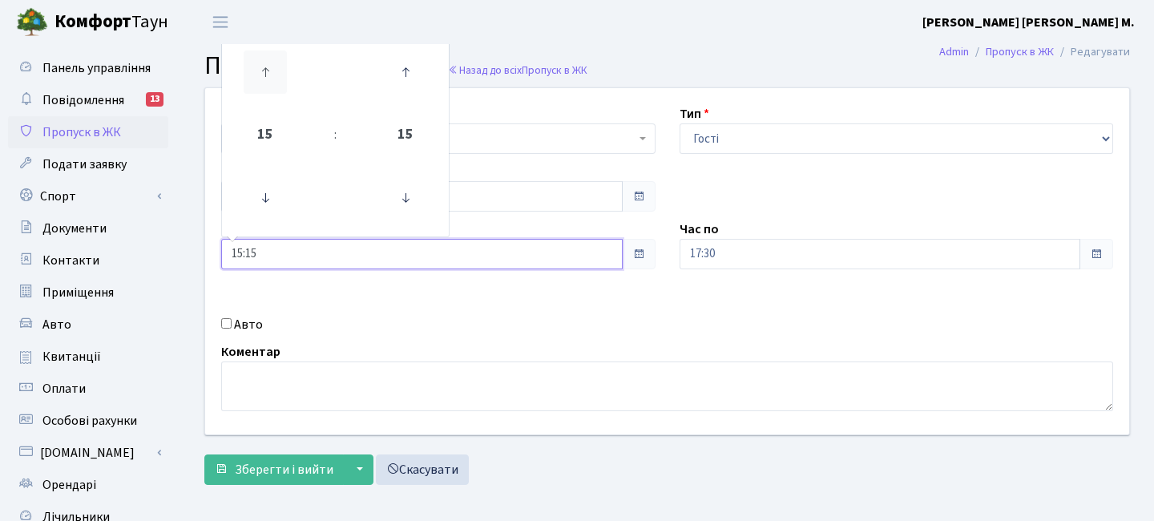
click at [274, 62] on icon at bounding box center [265, 71] width 43 height 43
type input "16:15"
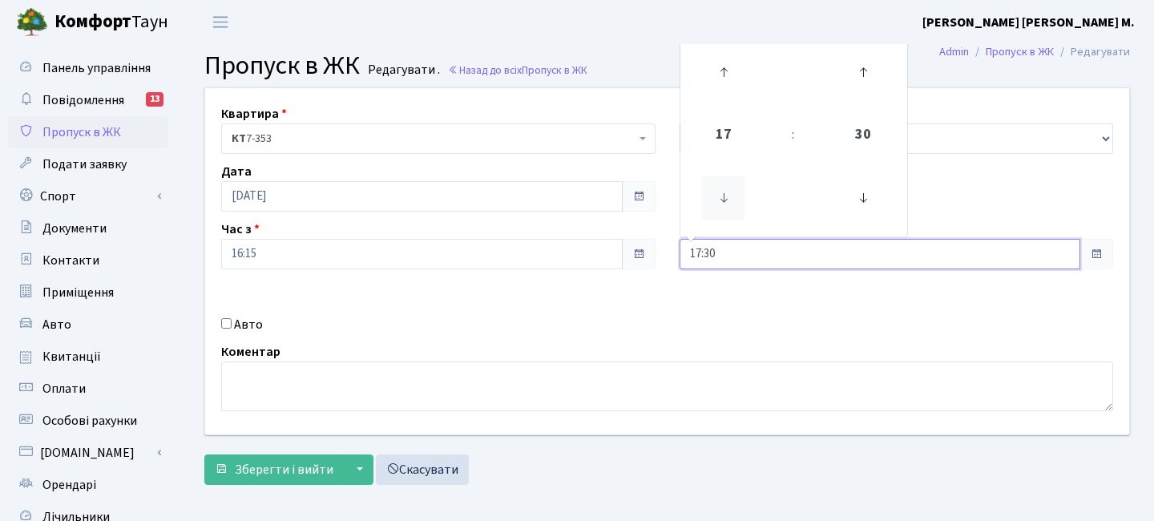
drag, startPoint x: 707, startPoint y: 248, endPoint x: 719, endPoint y: 193, distance: 56.4
click at [709, 248] on input "17:30" at bounding box center [879, 254] width 401 height 30
drag, startPoint x: 726, startPoint y: 70, endPoint x: 643, endPoint y: 187, distance: 143.8
click at [726, 70] on icon at bounding box center [723, 71] width 43 height 43
type input "18:30"
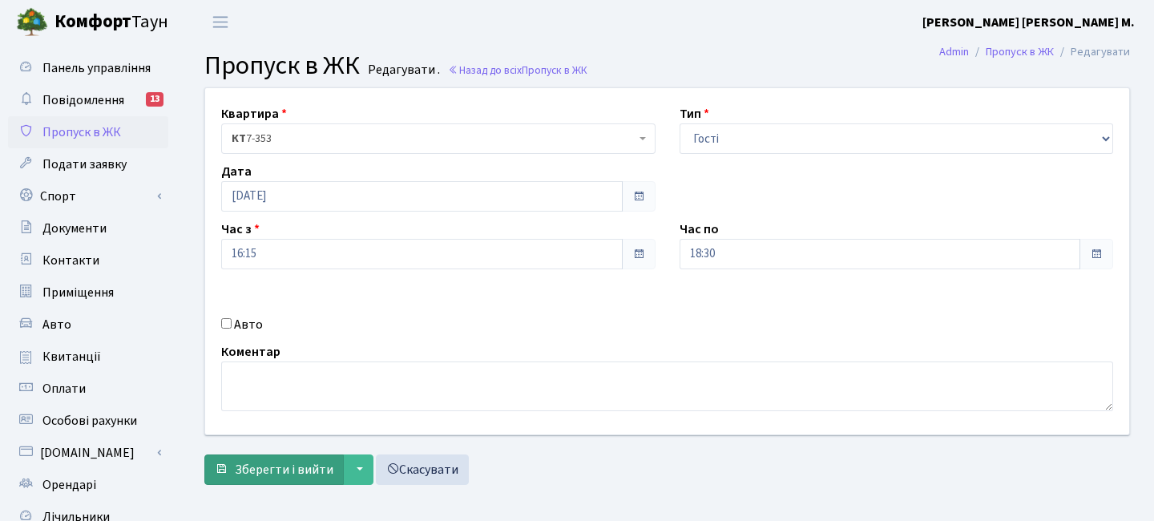
click at [328, 485] on div "Квартира <b>КТ</b>&nbsp;&nbsp;&nbsp;&nbsp;7-353 <b>КТ</b>&nbsp;&nbsp;&nbsp;&nbs…" at bounding box center [666, 289] width 949 height 405
click at [324, 476] on span "Зберегти і вийти" at bounding box center [284, 470] width 99 height 18
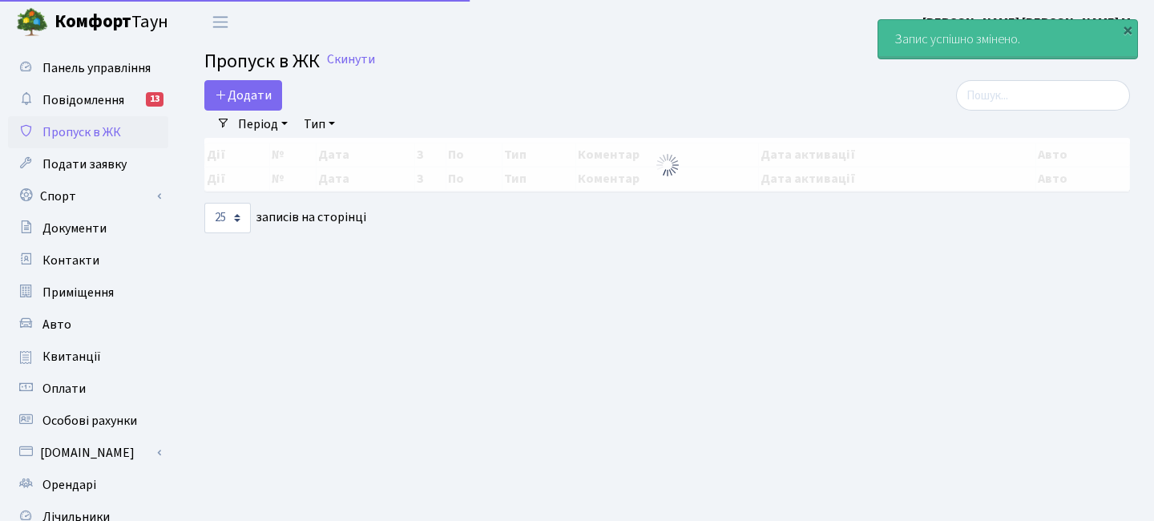
select select "25"
